Goal: Transaction & Acquisition: Purchase product/service

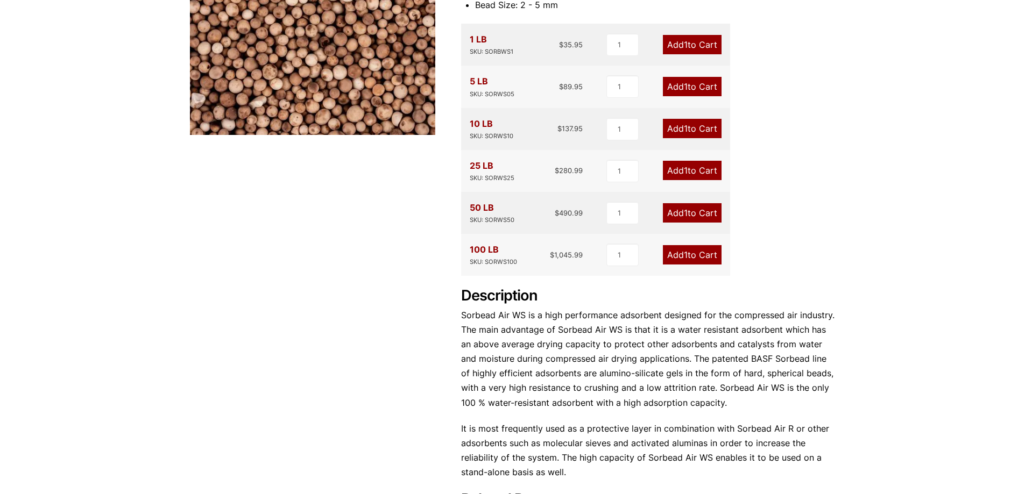
scroll to position [376, 0]
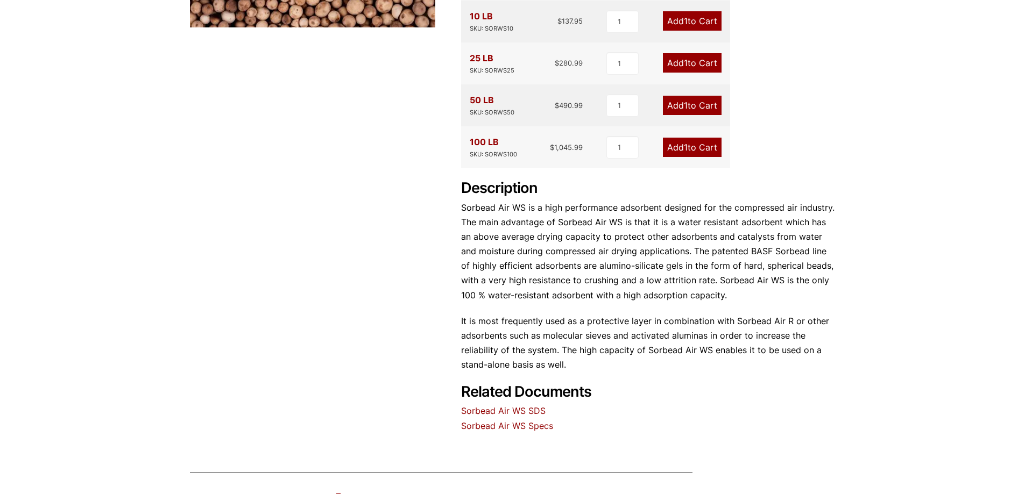
click at [537, 413] on link "Sorbead Air WS SDS" at bounding box center [503, 411] width 84 height 11
click at [633, 146] on input "2" at bounding box center [622, 147] width 32 height 23
click at [633, 146] on input "3" at bounding box center [622, 147] width 32 height 23
click at [633, 146] on input "4" at bounding box center [622, 147] width 32 height 23
click at [633, 146] on input "5" at bounding box center [622, 147] width 32 height 23
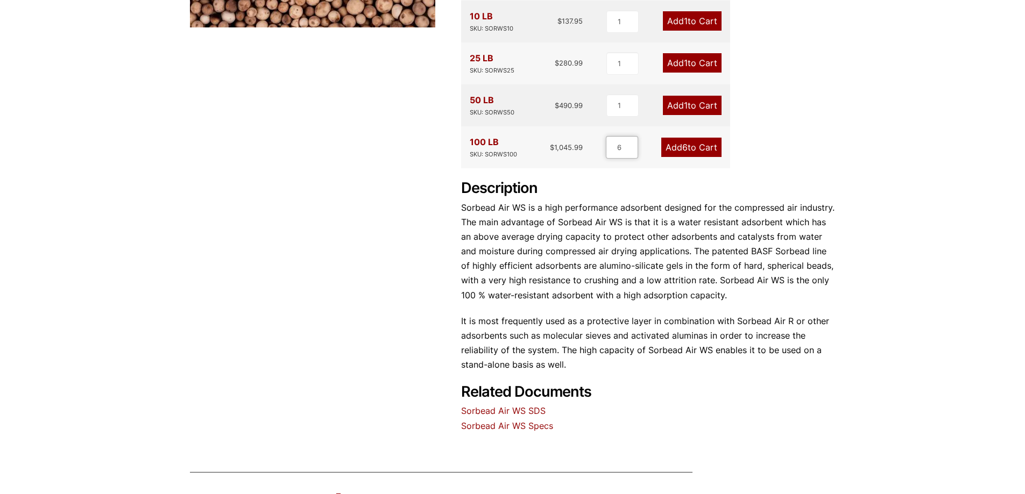
click at [633, 146] on input "6" at bounding box center [622, 147] width 32 height 23
click at [633, 146] on input "7" at bounding box center [622, 147] width 32 height 23
click at [633, 146] on input "8" at bounding box center [622, 147] width 32 height 23
click at [633, 146] on input "9" at bounding box center [622, 147] width 32 height 23
click at [633, 146] on input "10" at bounding box center [619, 147] width 32 height 23
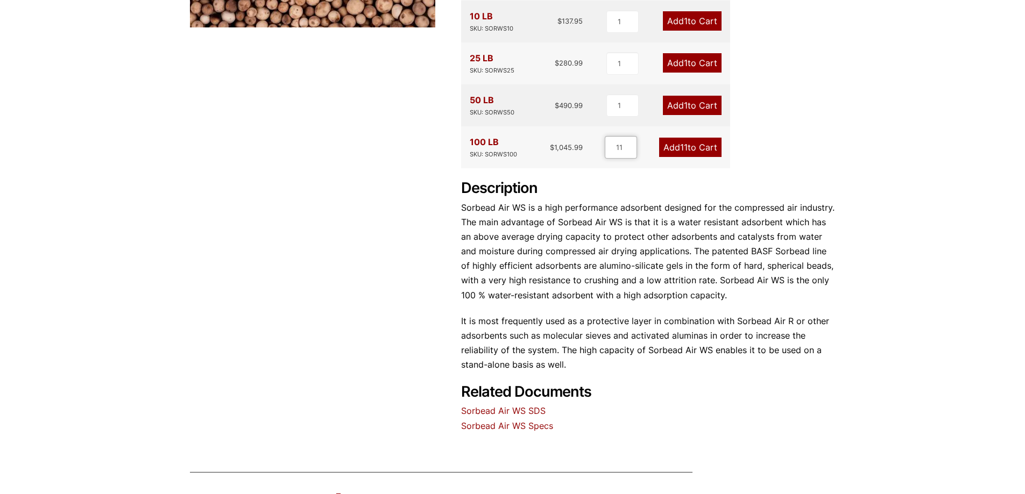
click at [629, 146] on input "11" at bounding box center [621, 147] width 32 height 23
type input "12"
click at [629, 146] on input "12" at bounding box center [619, 147] width 32 height 23
click at [696, 148] on link "Add 12 to Cart" at bounding box center [689, 147] width 64 height 19
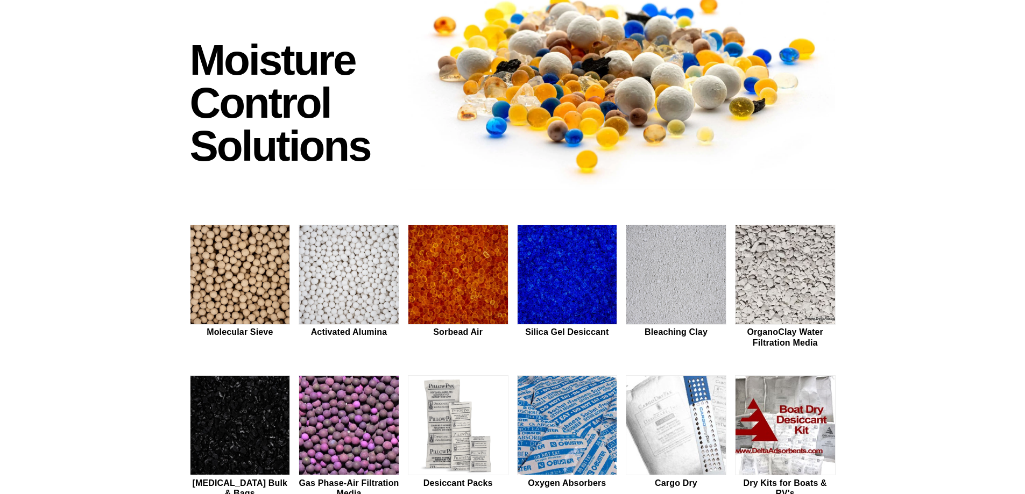
scroll to position [54, 0]
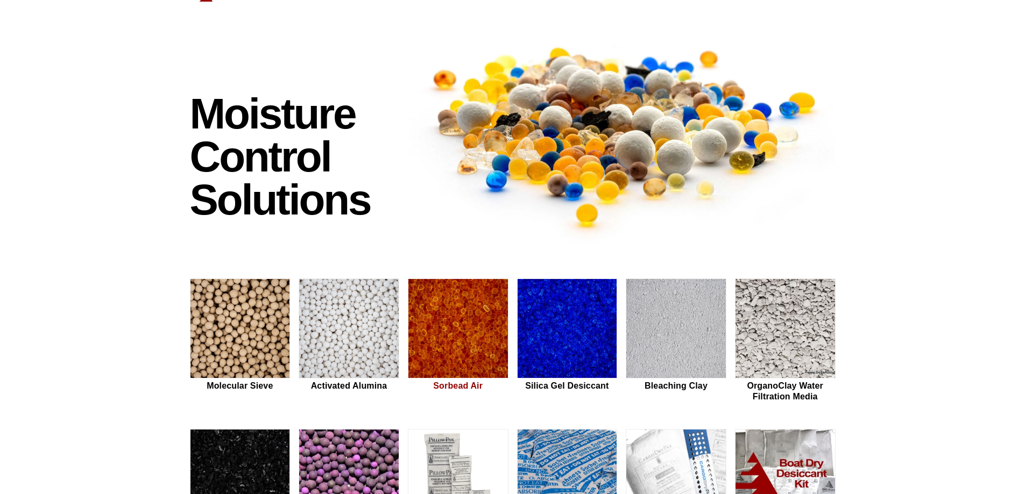
click at [463, 346] on img at bounding box center [457, 329] width 99 height 100
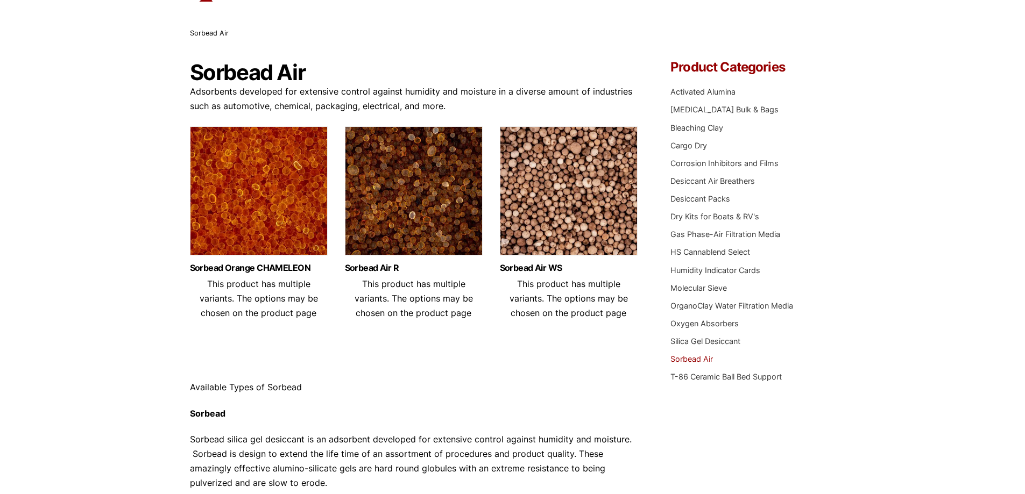
scroll to position [108, 0]
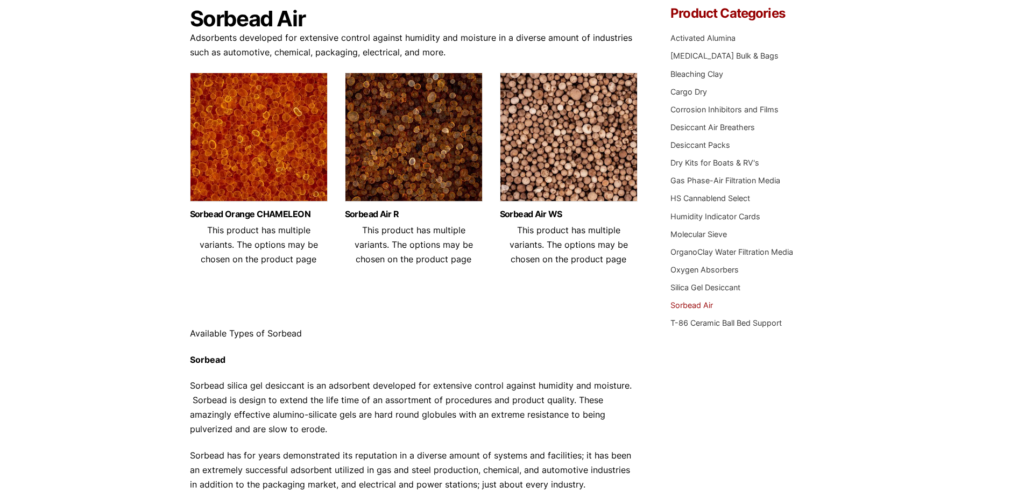
click at [577, 188] on img at bounding box center [569, 140] width 138 height 134
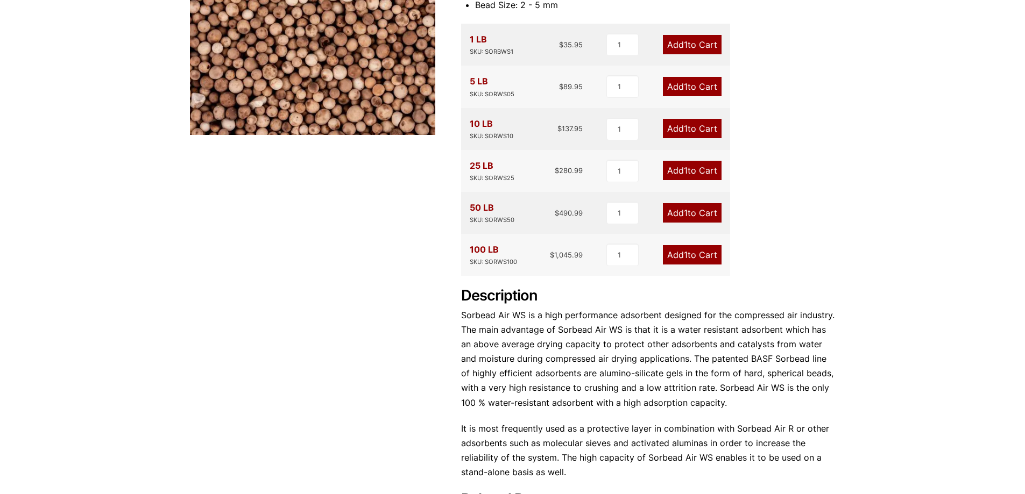
scroll to position [323, 0]
